Goal: Find specific page/section: Find specific page/section

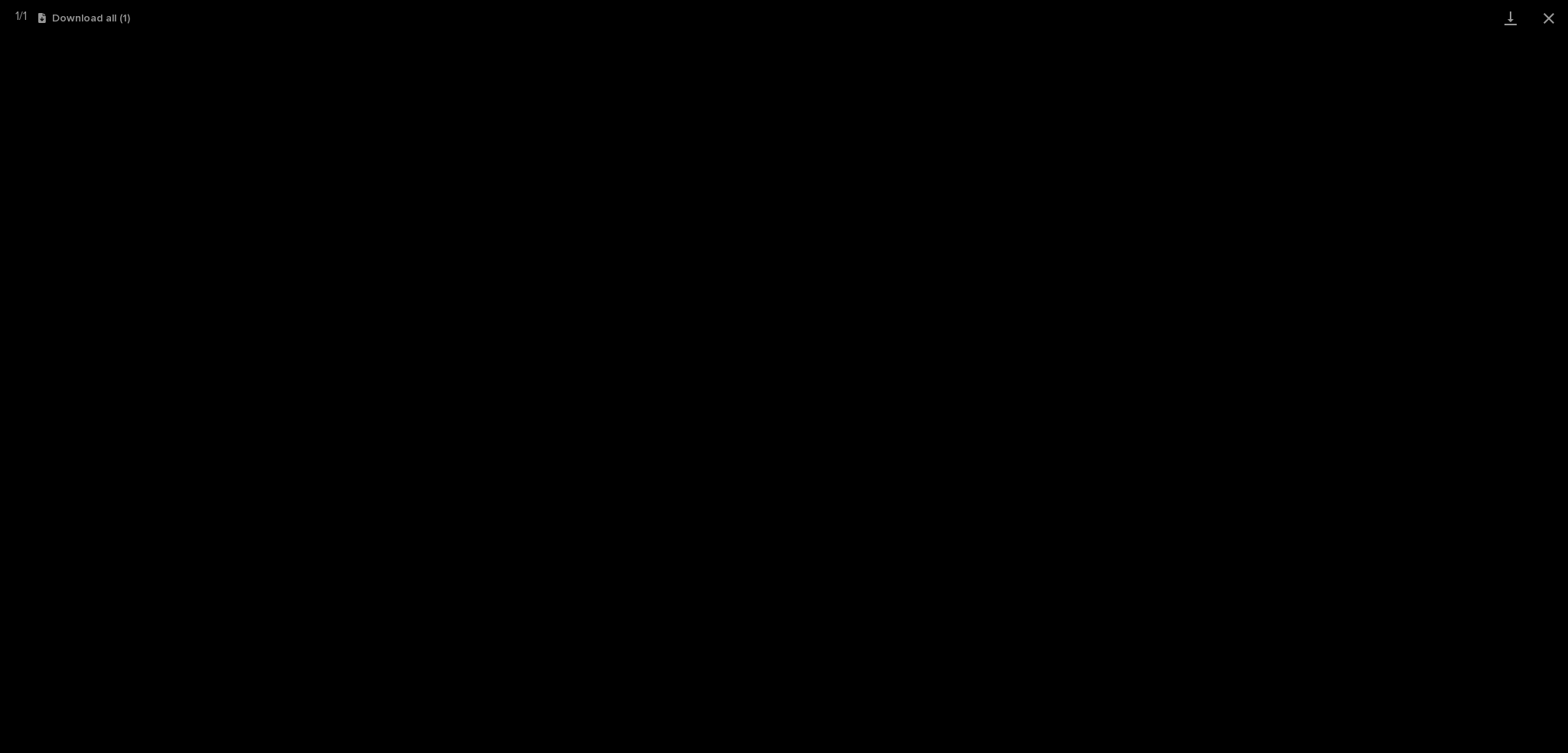
scroll to position [287, 0]
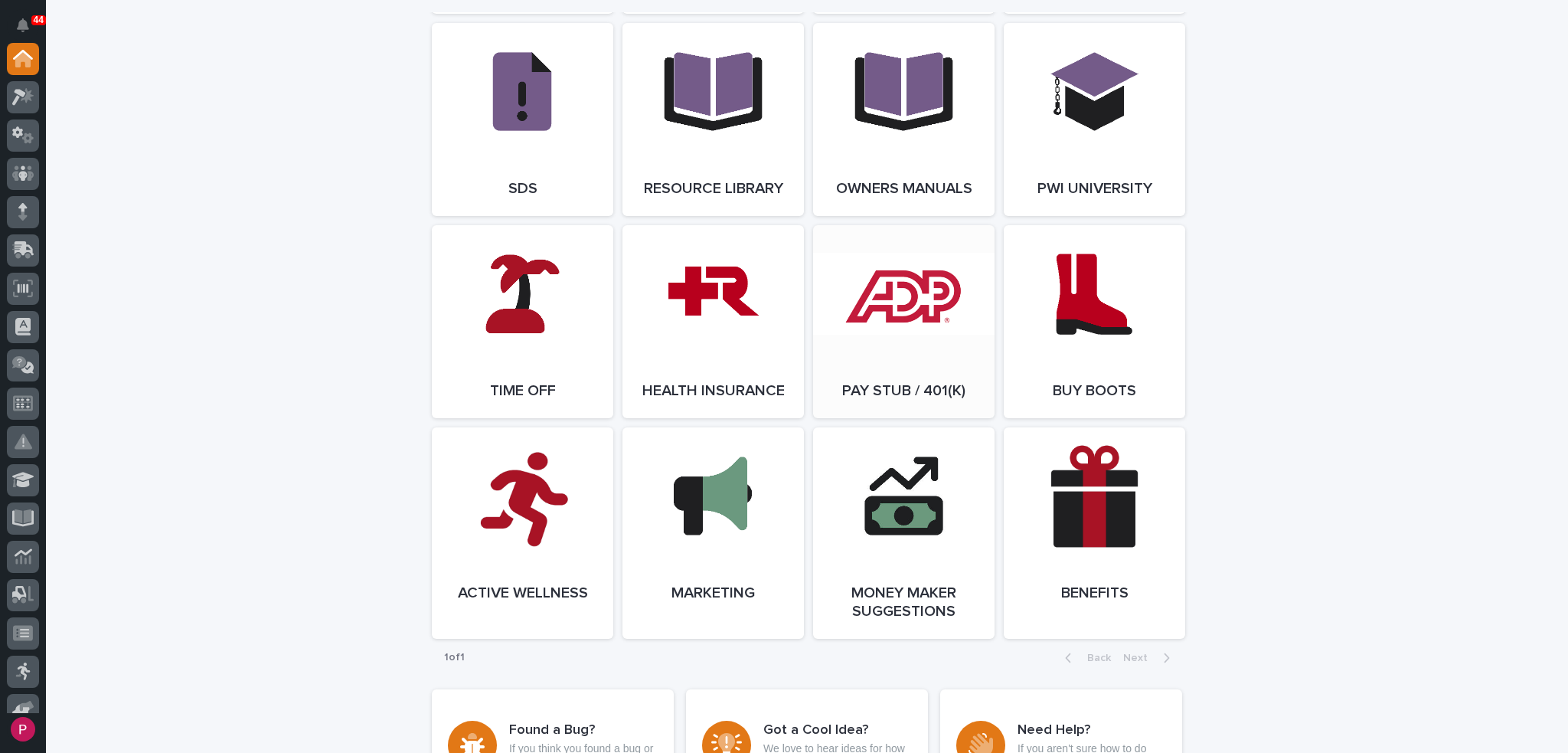
scroll to position [2604, 0]
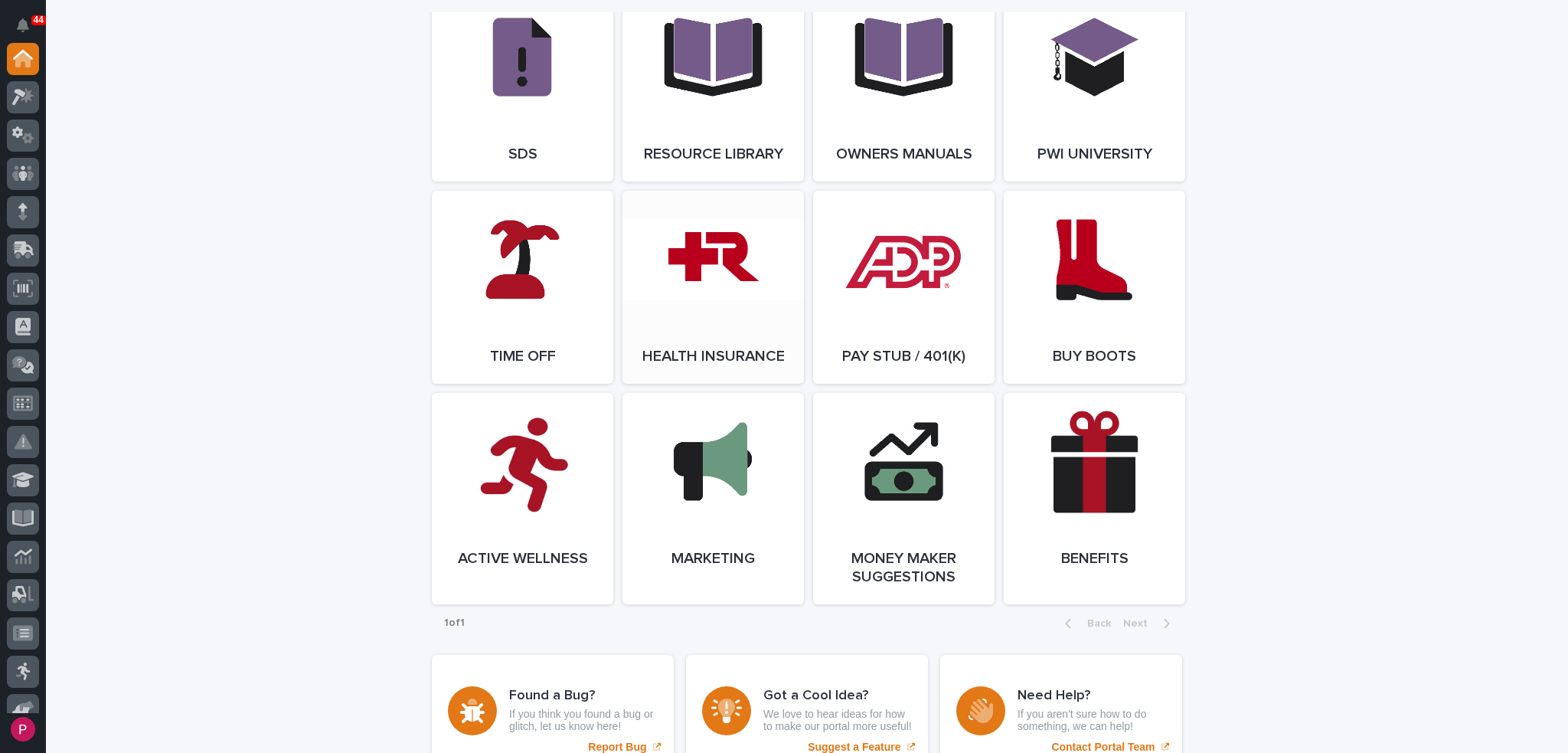
click at [704, 268] on link "Open Link" at bounding box center [713, 287] width 181 height 193
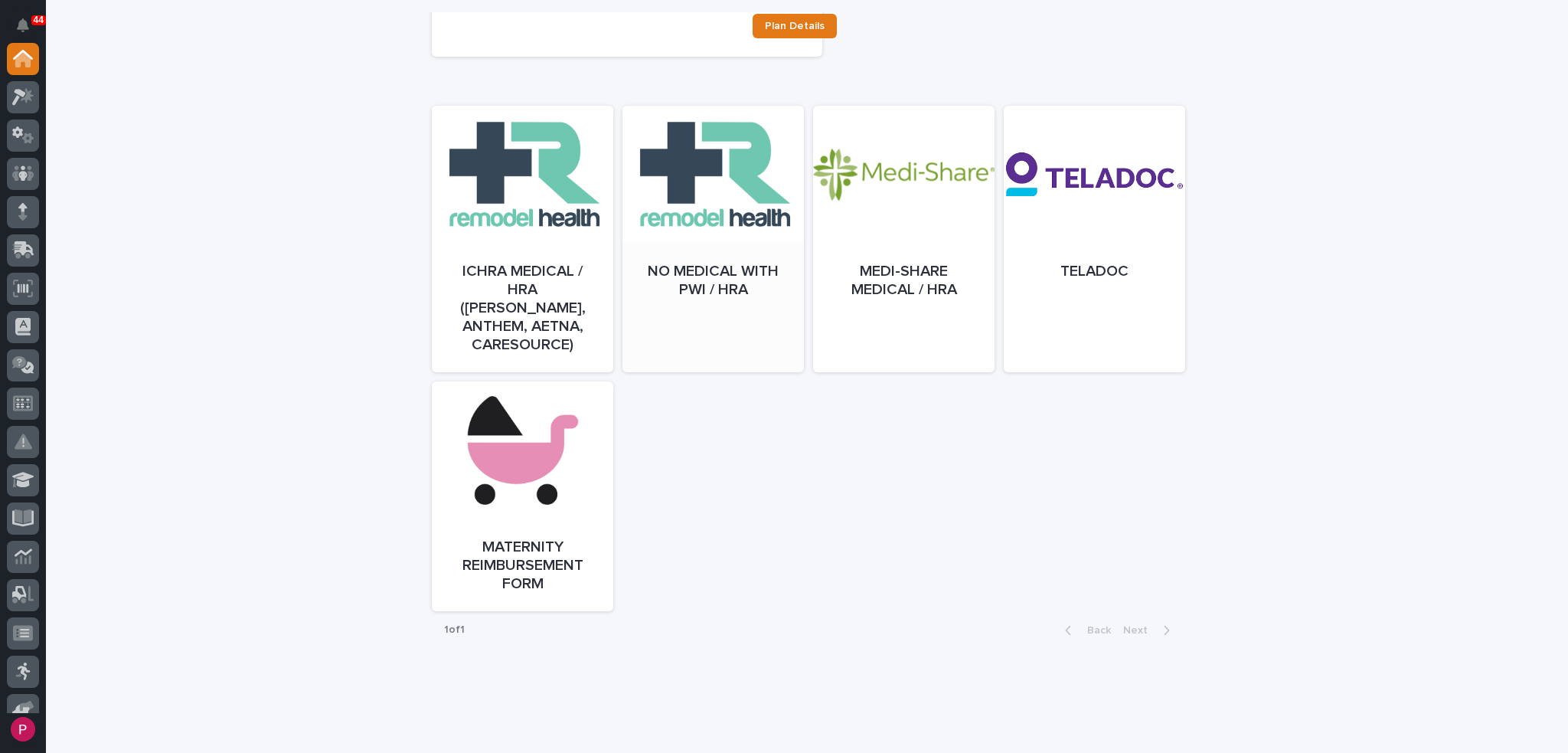
scroll to position [726, 0]
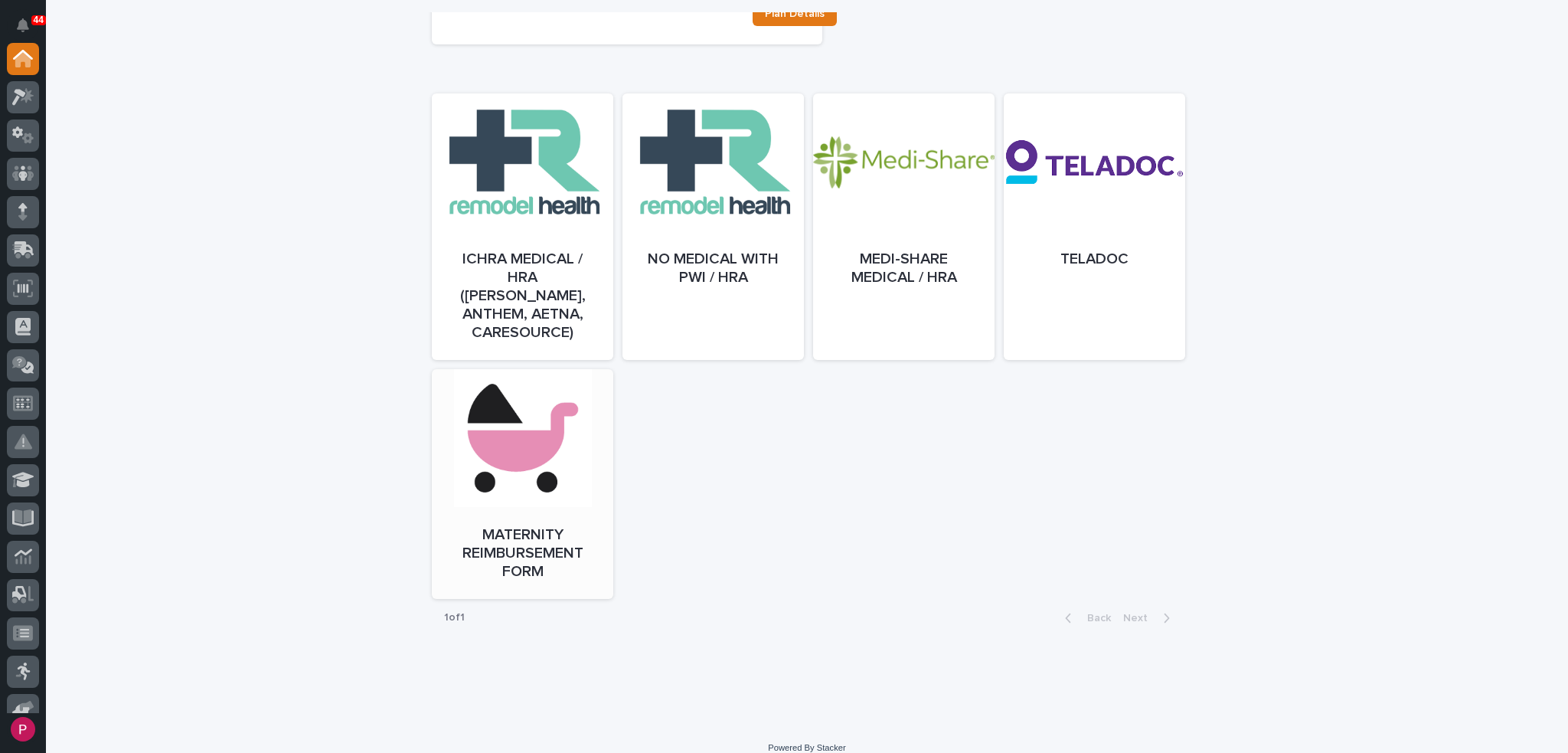
click at [503, 432] on link "Open" at bounding box center [521, 499] width 181 height 230
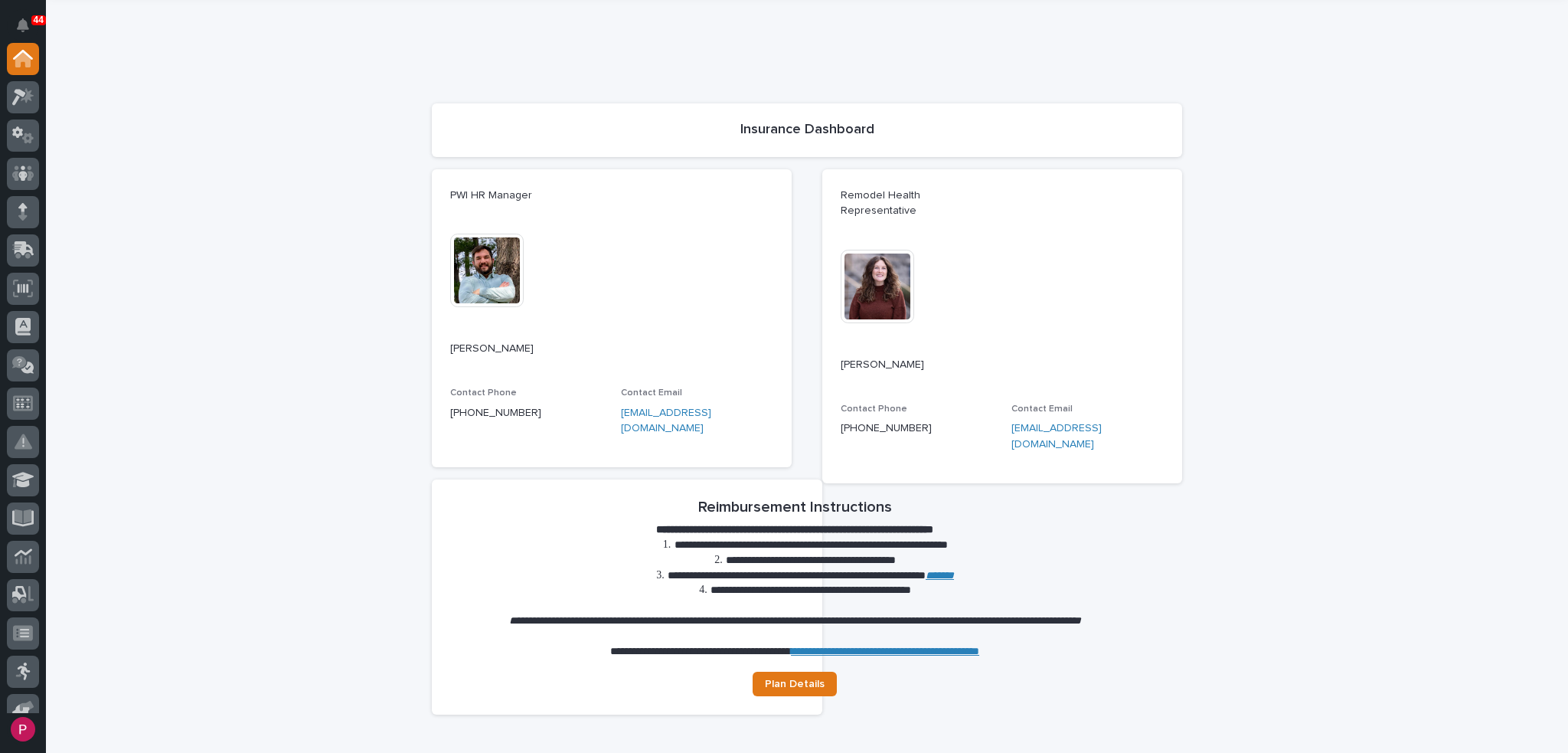
scroll to position [0, 0]
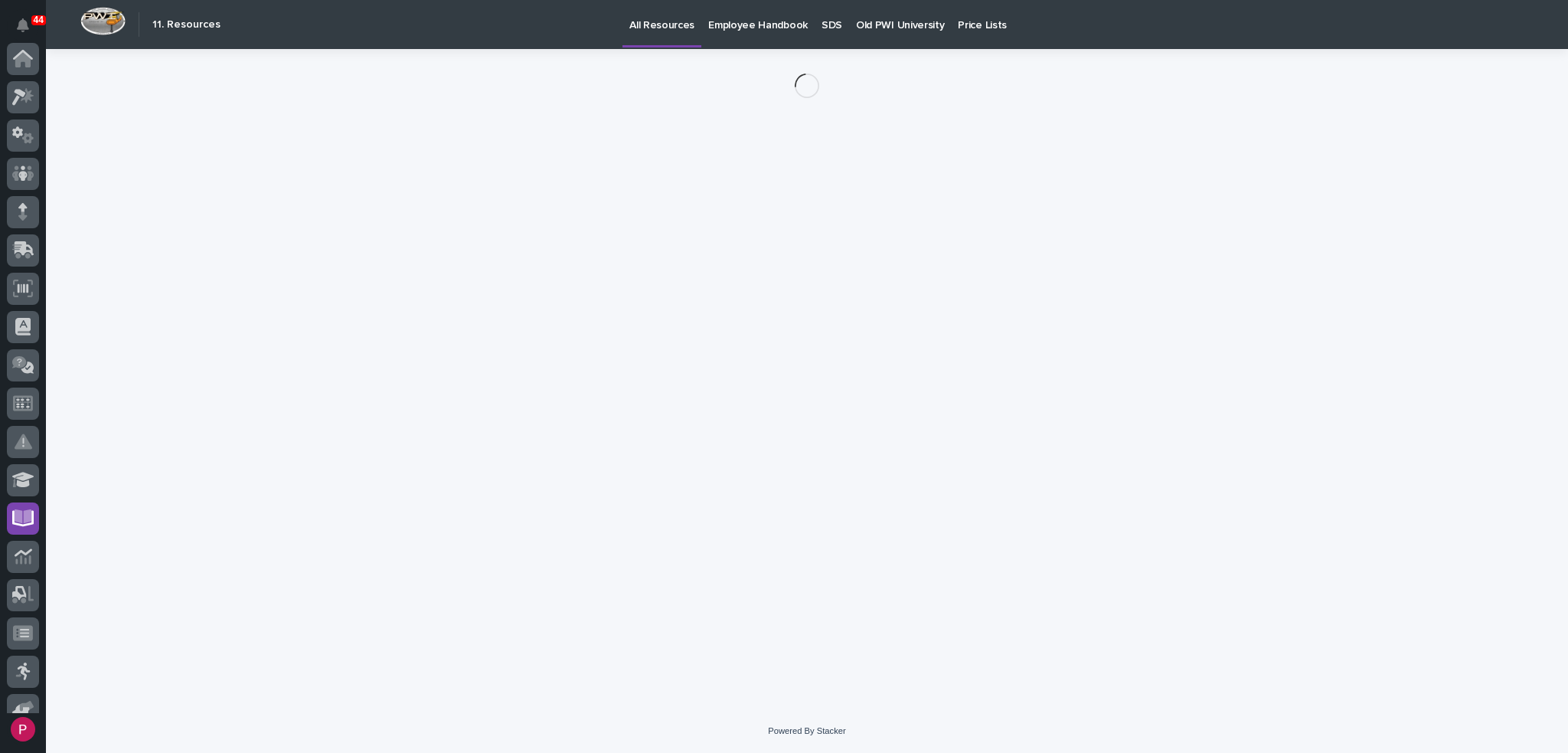
scroll to position [287, 0]
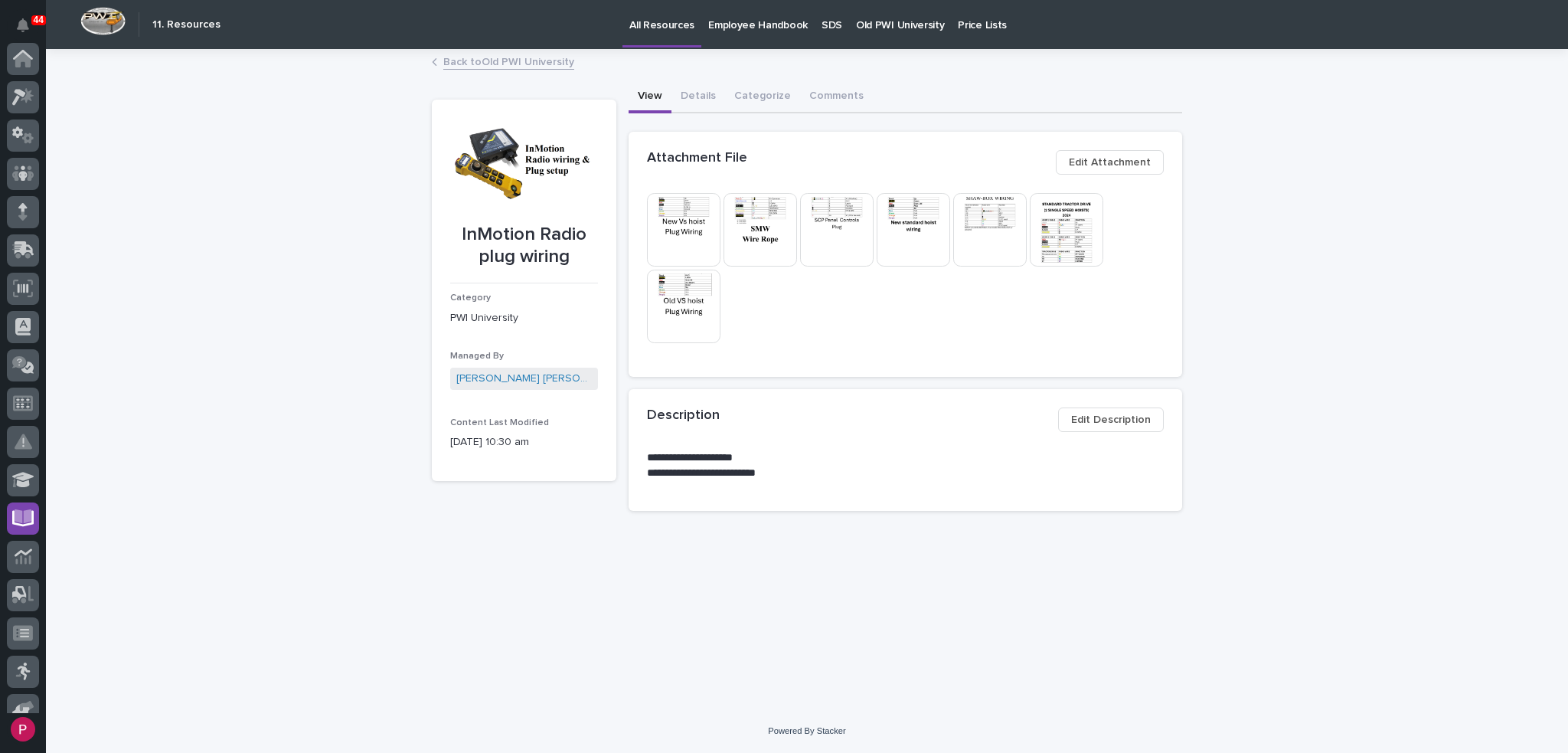
scroll to position [248, 0]
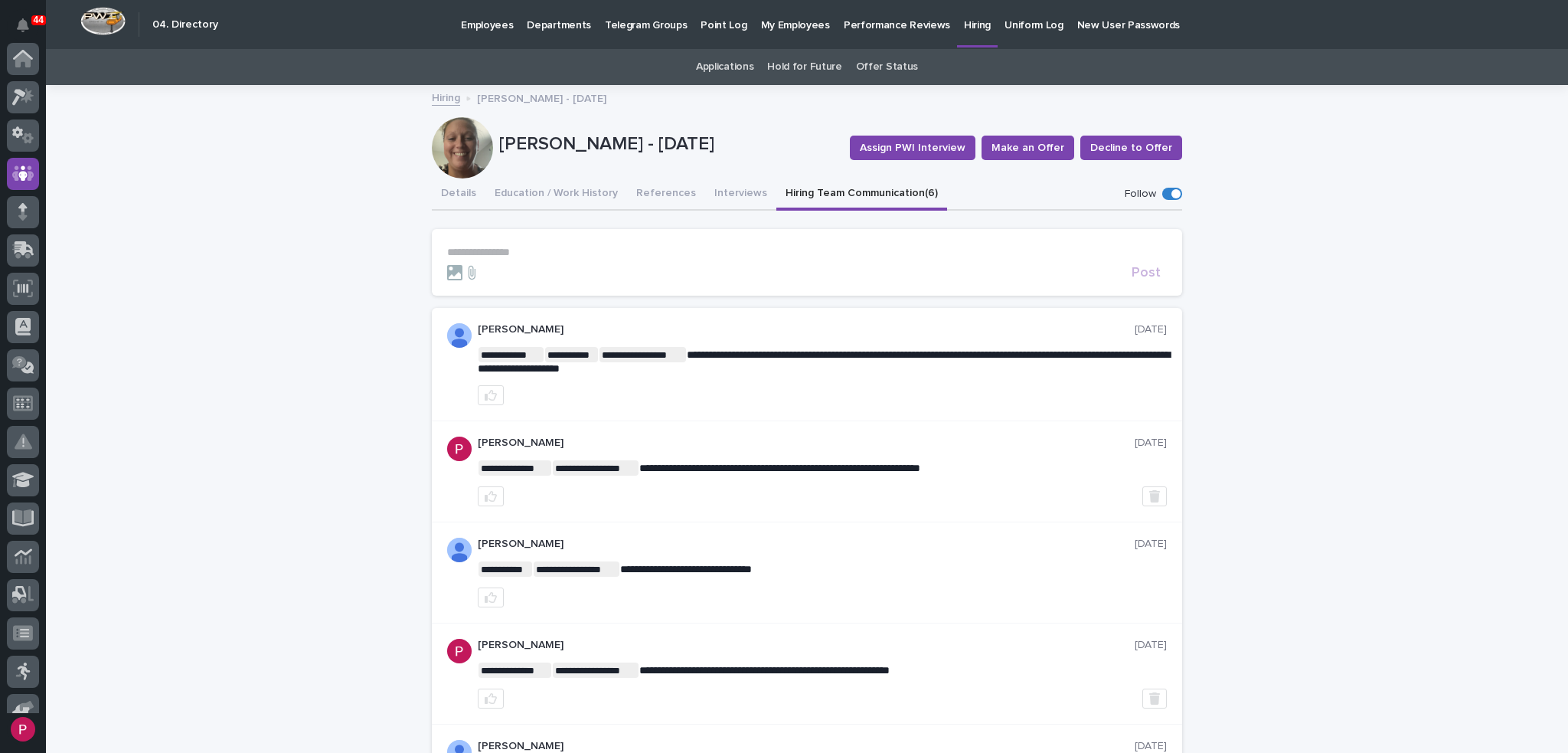
scroll to position [115, 0]
